Goal: Task Accomplishment & Management: Manage account settings

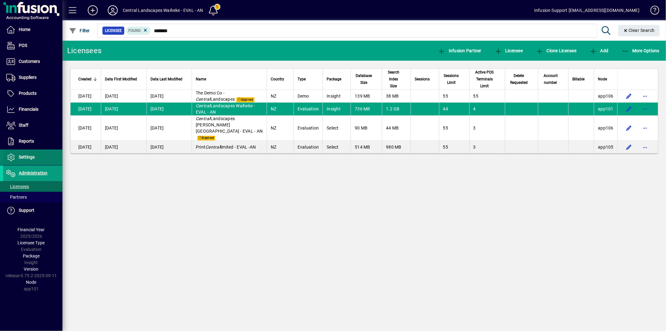
click at [39, 161] on span at bounding box center [32, 157] width 59 height 15
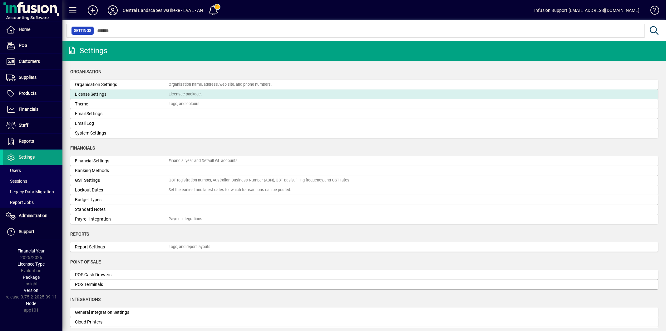
click at [100, 93] on div "License Settings" at bounding box center [122, 94] width 94 height 7
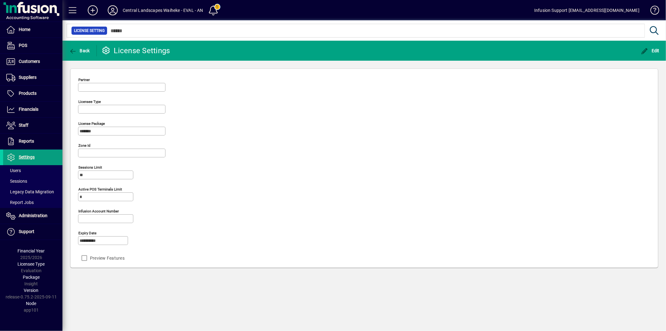
type input "**********"
click at [646, 51] on icon "button" at bounding box center [645, 51] width 8 height 6
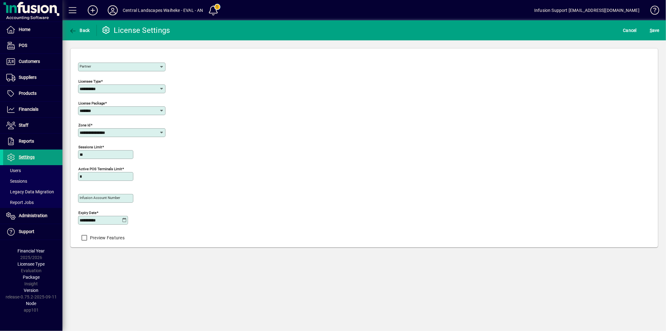
click at [127, 222] on icon at bounding box center [124, 219] width 5 height 5
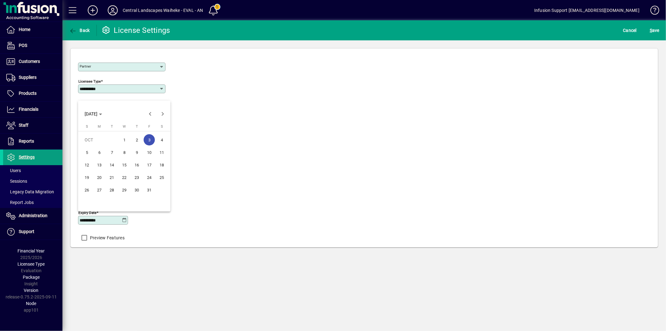
drag, startPoint x: 151, startPoint y: 188, endPoint x: 152, endPoint y: 183, distance: 4.9
click at [151, 188] on span "31" at bounding box center [149, 189] width 11 height 11
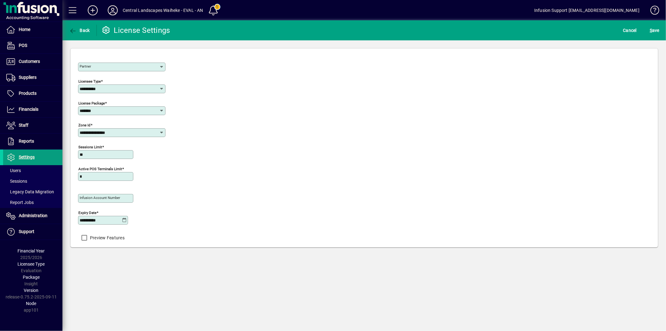
type input "**********"
click at [658, 30] on span "S ave" at bounding box center [655, 30] width 10 height 10
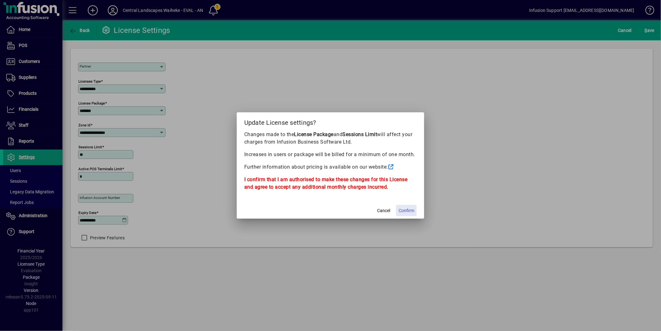
click at [401, 210] on span "Confirm" at bounding box center [407, 210] width 16 height 7
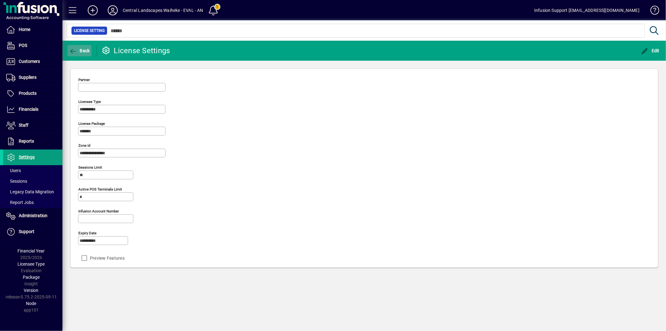
click at [71, 45] on span "button" at bounding box center [79, 50] width 24 height 15
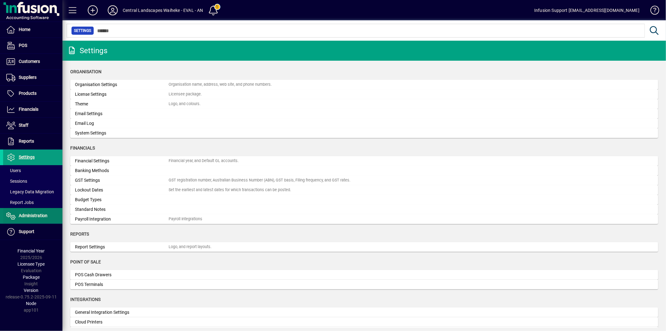
click at [40, 213] on span "Administration" at bounding box center [33, 215] width 29 height 5
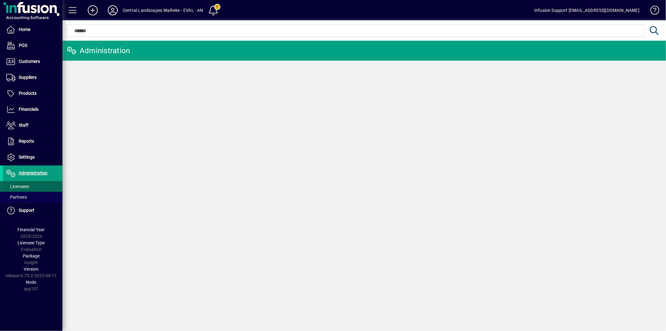
click at [37, 188] on span at bounding box center [32, 186] width 59 height 15
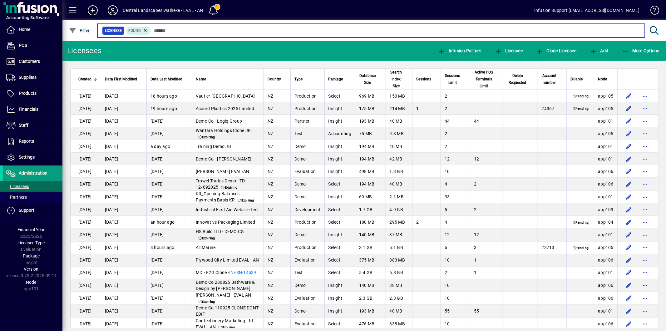
click at [167, 32] on input "text" at bounding box center [395, 30] width 489 height 9
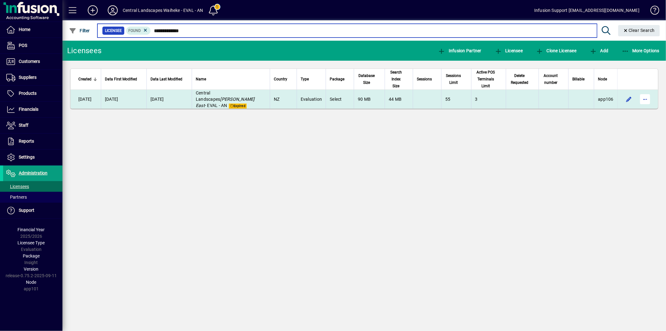
type input "**********"
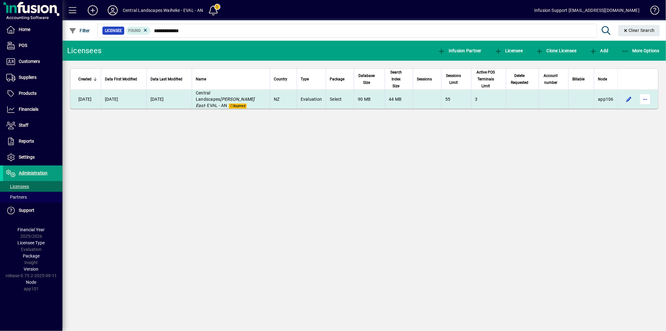
click at [647, 92] on span "button" at bounding box center [645, 99] width 15 height 15
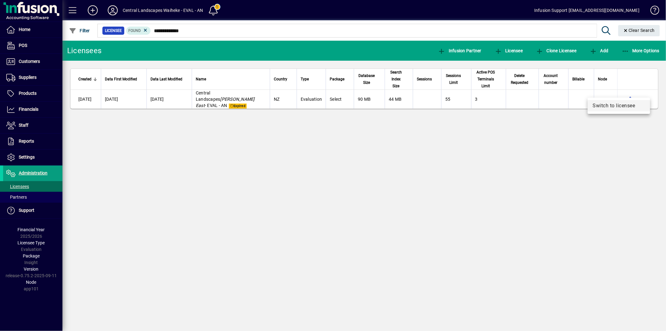
click at [638, 105] on span "Switch to licensee" at bounding box center [619, 105] width 52 height 7
